Goal: Task Accomplishment & Management: Manage account settings

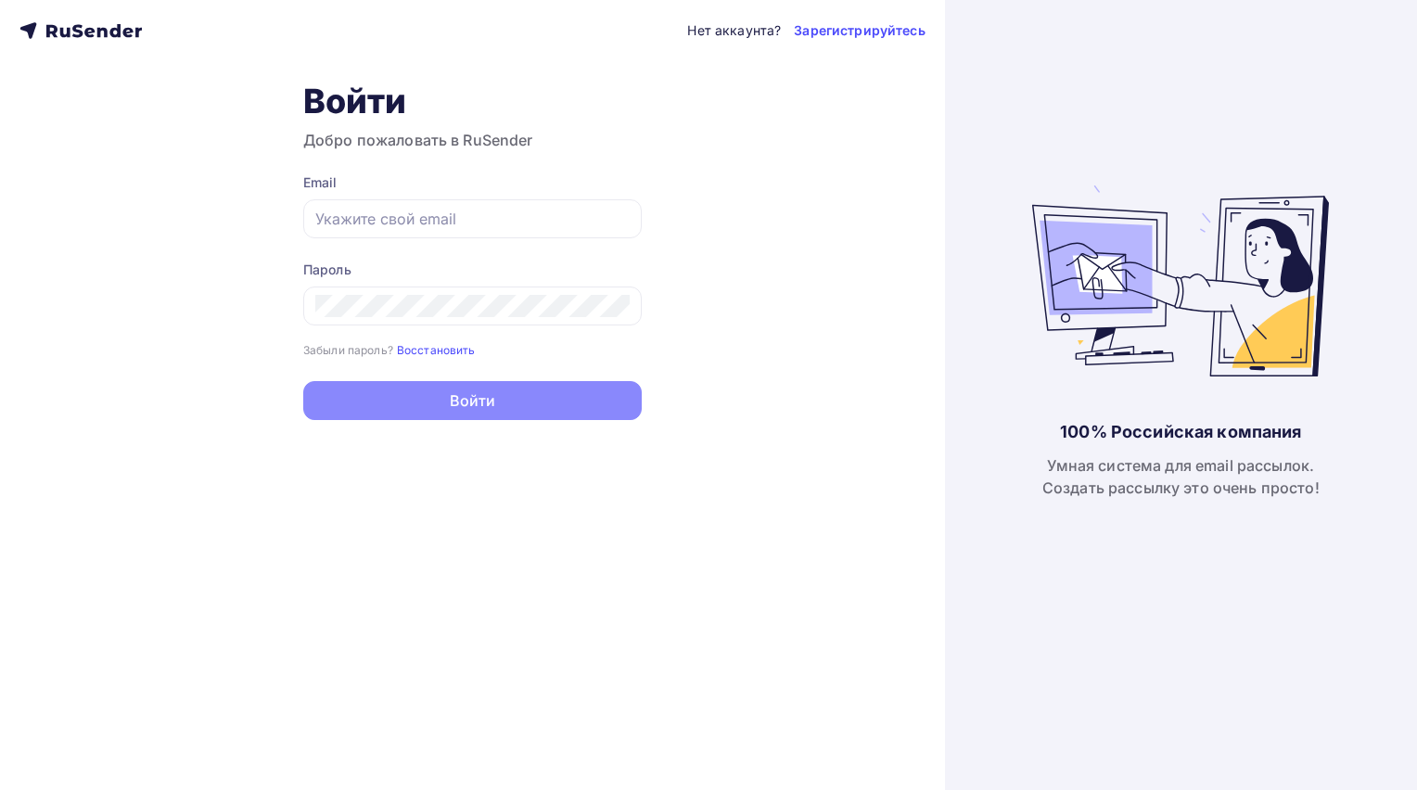
type input "[DOMAIN_NAME][EMAIL_ADDRESS][DOMAIN_NAME]"
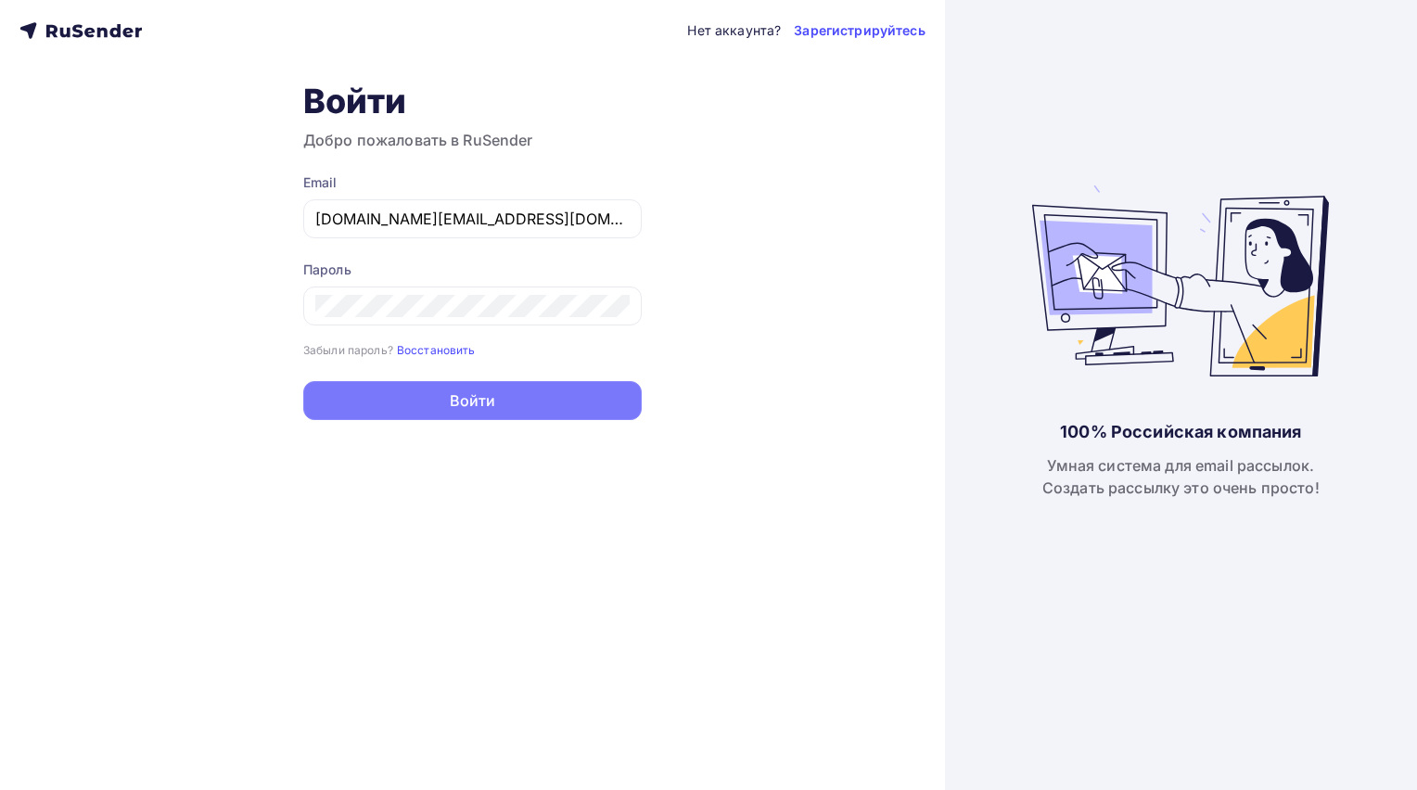
click at [445, 403] on button "Войти" at bounding box center [472, 400] width 339 height 39
